Goal: Task Accomplishment & Management: Complete application form

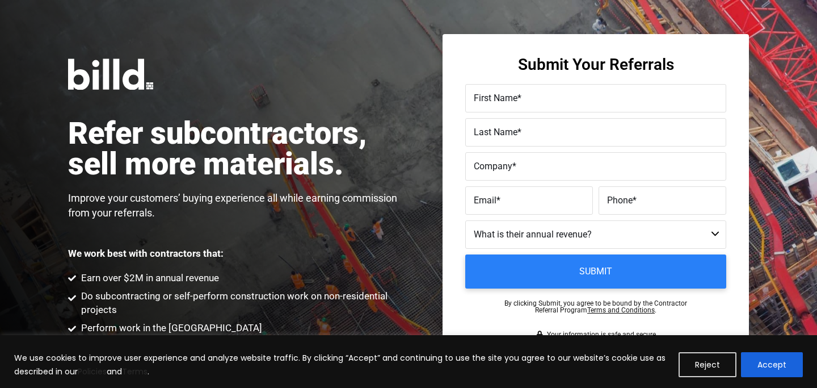
click at [507, 103] on span "First Name" at bounding box center [496, 97] width 44 height 11
click at [507, 103] on input "First Name *" at bounding box center [595, 98] width 261 height 28
click at [551, 98] on input "[PERSON_NAME]" at bounding box center [595, 98] width 261 height 28
type input "[PERSON_NAME]"
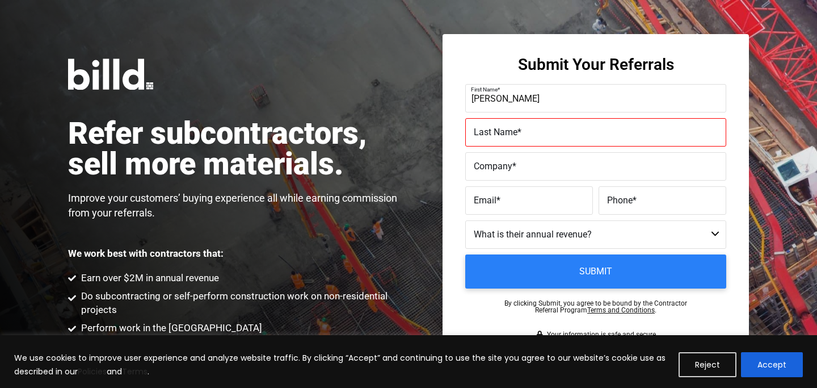
click at [465, 254] on input "Submit" at bounding box center [595, 271] width 261 height 34
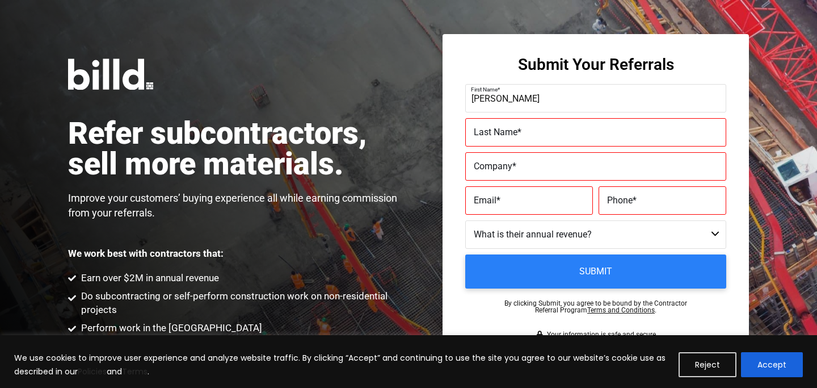
click at [508, 131] on span "Last Name" at bounding box center [496, 132] width 44 height 11
click at [508, 131] on input "Last Name *" at bounding box center [595, 132] width 261 height 28
type input "[PERSON_NAME]"
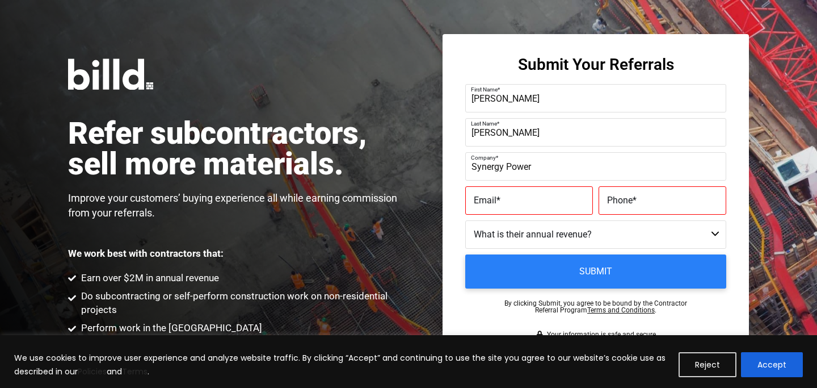
type input "Synergy Power"
click at [514, 204] on label "Email *" at bounding box center [529, 200] width 111 height 16
click at [514, 204] on input "Email *" at bounding box center [529, 200] width 128 height 28
paste input "[PERSON_NAME][EMAIL_ADDRESS][DOMAIN_NAME]"
type input "[PERSON_NAME][EMAIL_ADDRESS][DOMAIN_NAME]"
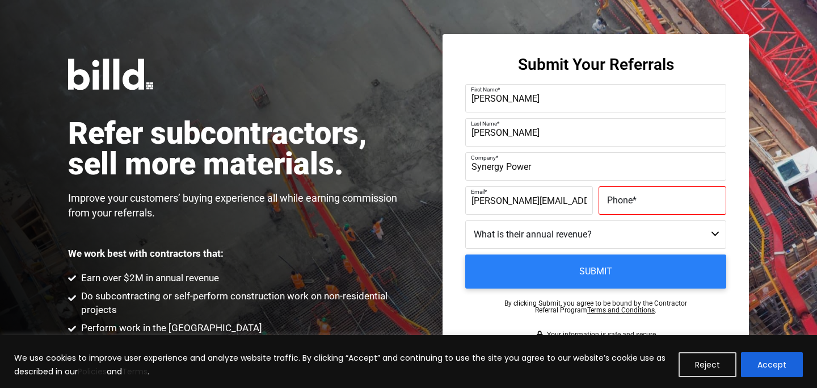
click at [647, 205] on label "Phone *" at bounding box center [662, 200] width 111 height 16
click at [647, 205] on input "Phone *" at bounding box center [663, 200] width 128 height 28
paste input "[PHONE_NUMBER]"
type input "[PHONE_NUMBER]"
click at [562, 233] on select "Less than $1M $1M - $2M $2M - $4M $4M - $8M $8M - $25M $25M - $40M $40M +" at bounding box center [595, 234] width 261 height 28
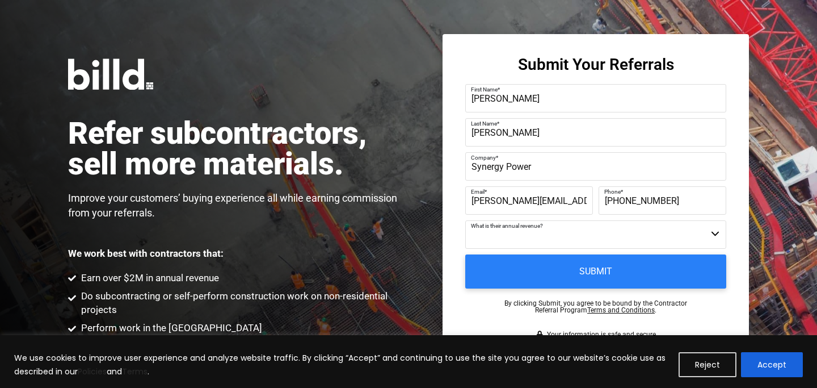
click at [518, 237] on select "Less than $1M $1M - $2M $2M - $4M $4M - $8M $8M - $25M $25M - $40M $40M +" at bounding box center [595, 234] width 261 height 28
select select "$8M - $25M"
click at [465, 220] on select "Less than $1M $1M - $2M $2M - $4M $4M - $8M $8M - $25M $25M - $40M $40M +" at bounding box center [595, 234] width 261 height 28
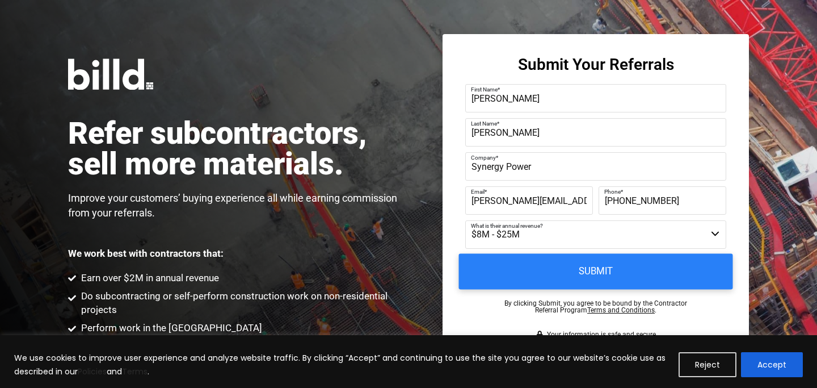
click at [546, 277] on input "Submit" at bounding box center [596, 272] width 274 height 36
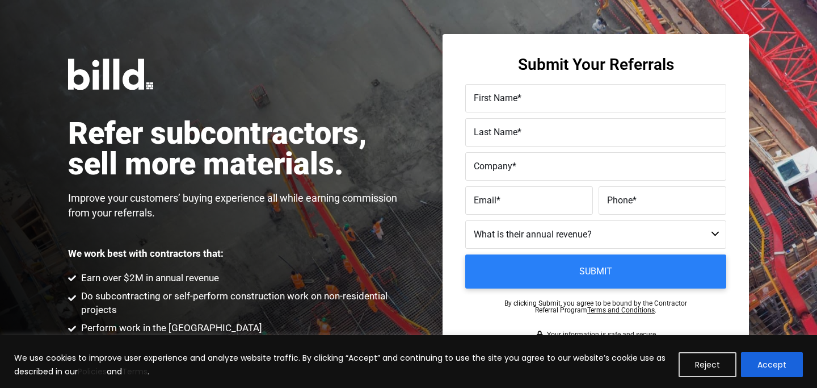
click at [535, 102] on label "First Name *" at bounding box center [596, 98] width 244 height 16
click at [535, 102] on input "First Name *" at bounding box center [595, 98] width 261 height 28
type input "Timothy"
type input "Faith"
type input "Excel Construction Group"
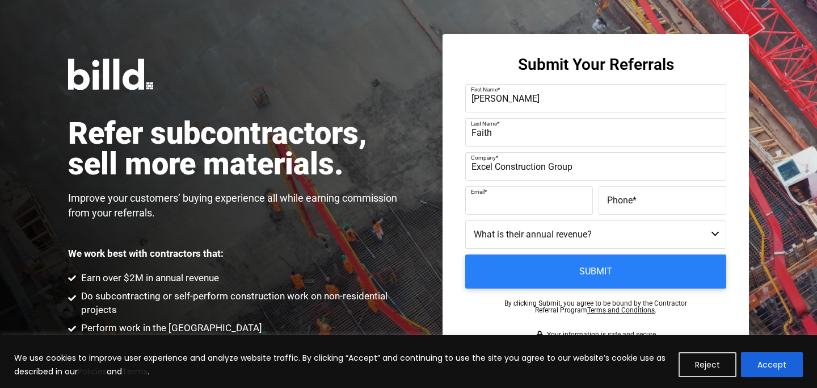
paste input "tfaith@excelcg.com"
type input "tfaith@excelcg.com"
click at [628, 204] on span "Phone" at bounding box center [620, 200] width 26 height 11
click at [628, 204] on input "Phone *" at bounding box center [663, 200] width 128 height 28
paste input "(817) 983-6803"
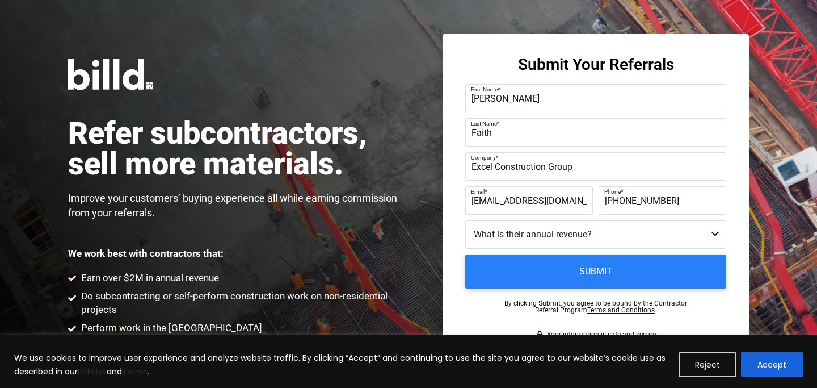
type input "(817) 983-6803"
click at [528, 235] on select "Less than $1M $1M - $2M $2M - $4M $4M - $8M $8M - $25M $25M - $40M $40M +" at bounding box center [595, 234] width 261 height 28
select select "$4M - $8M"
click at [465, 220] on select "Less than $1M $1M - $2M $2M - $4M $4M - $8M $8M - $25M $25M - $40M $40M +" at bounding box center [595, 234] width 261 height 28
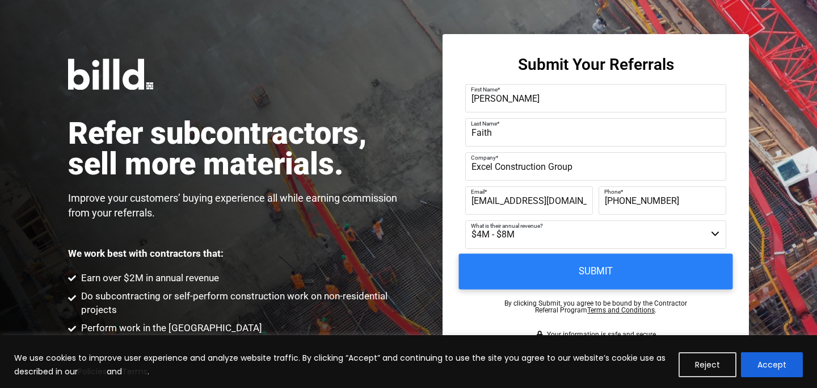
click at [584, 275] on input "Submit" at bounding box center [596, 272] width 274 height 36
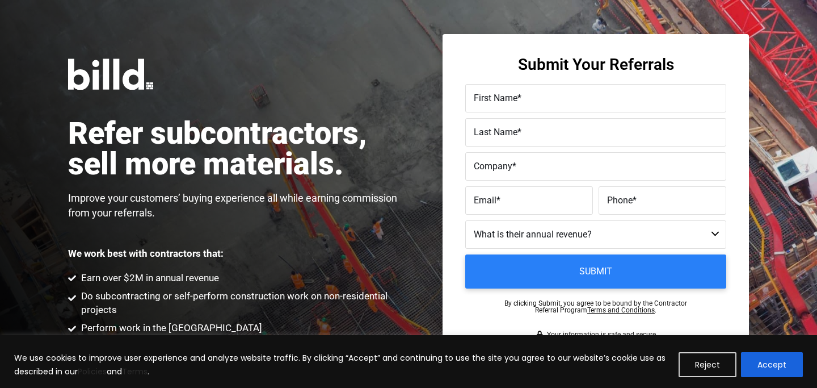
click at [532, 104] on label "First Name *" at bounding box center [596, 98] width 244 height 16
click at [532, 104] on input "First Name *" at bounding box center [595, 98] width 261 height 28
type input "Simon"
type input "Bruer"
type input "Ailey Solar Electric"
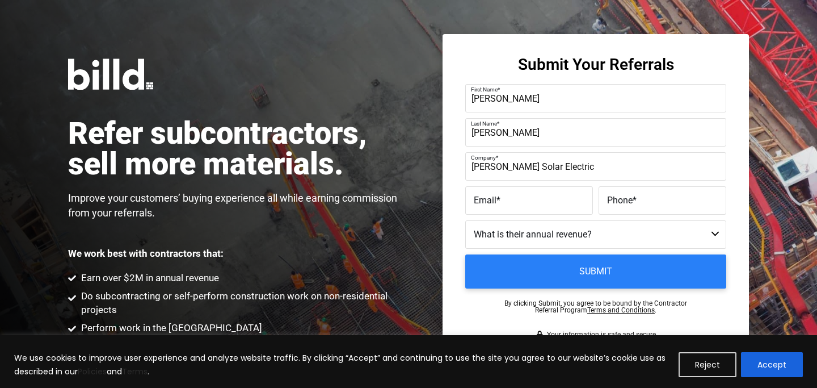
click at [533, 197] on label "Email *" at bounding box center [529, 200] width 111 height 16
click at [533, 197] on input "Email *" at bounding box center [529, 200] width 128 height 28
paste input "simon.b@aileysolar.com"
type input "simon.b@aileysolar.com"
click at [621, 205] on label "Phone *" at bounding box center [662, 200] width 111 height 16
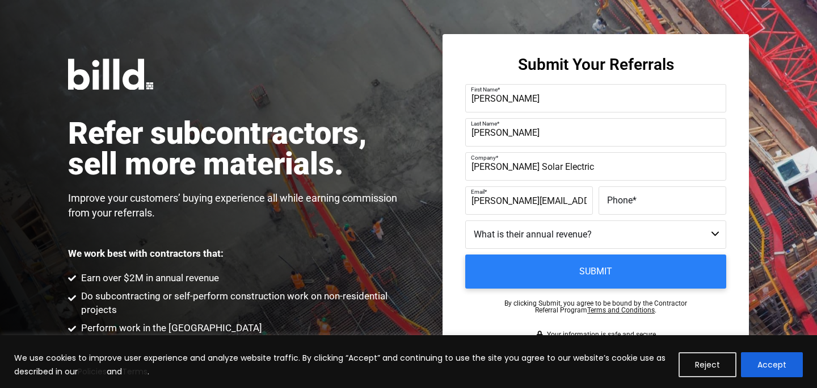
click at [621, 205] on input "Phone *" at bounding box center [663, 200] width 128 height 28
paste input "(312) 320-0463"
type input "(312) 320-0463"
click at [533, 241] on select "Less than $1M $1M - $2M $2M - $4M $4M - $8M $8M - $25M $25M - $40M $40M +" at bounding box center [595, 234] width 261 height 28
select select "$4M - $8M"
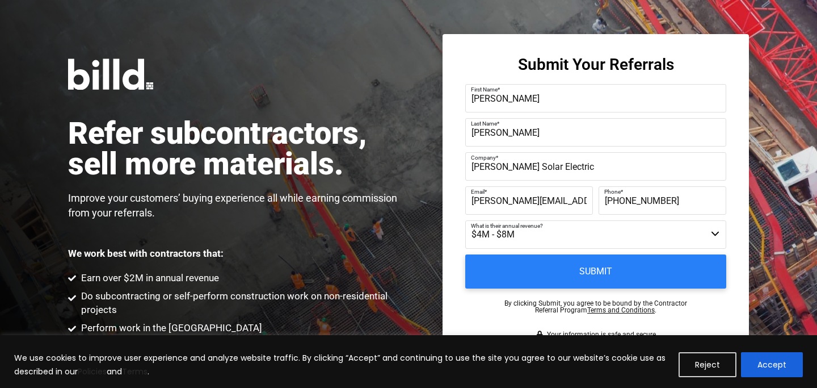
click at [465, 220] on select "Less than $1M $1M - $2M $2M - $4M $4M - $8M $8M - $25M $25M - $40M $40M +" at bounding box center [595, 234] width 261 height 28
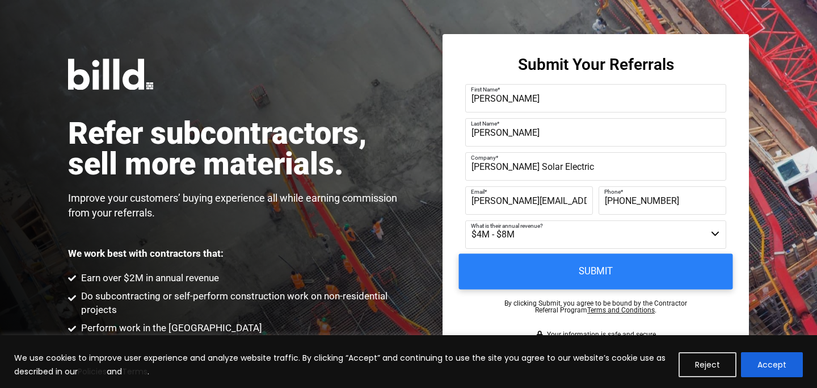
click at [544, 277] on input "Submit" at bounding box center [596, 272] width 274 height 36
